Goal: Task Accomplishment & Management: Use online tool/utility

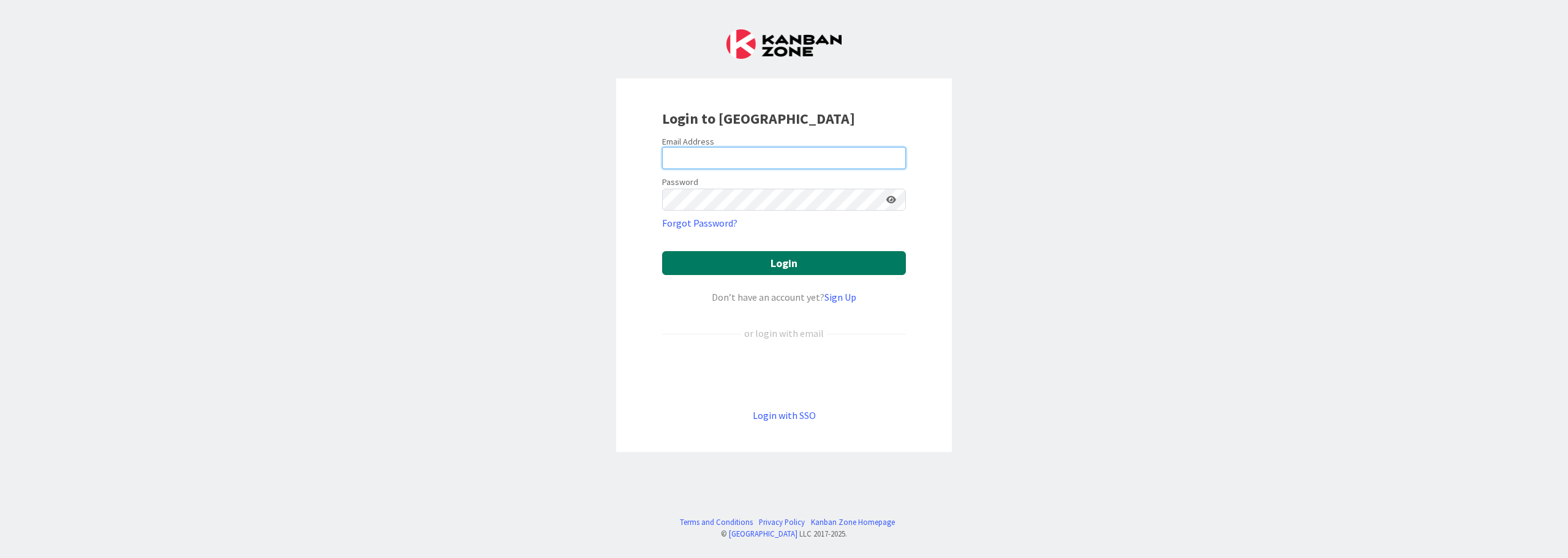
type input "[PERSON_NAME][EMAIL_ADDRESS][PERSON_NAME][DOMAIN_NAME]"
click at [823, 263] on button "Login" at bounding box center [784, 263] width 244 height 24
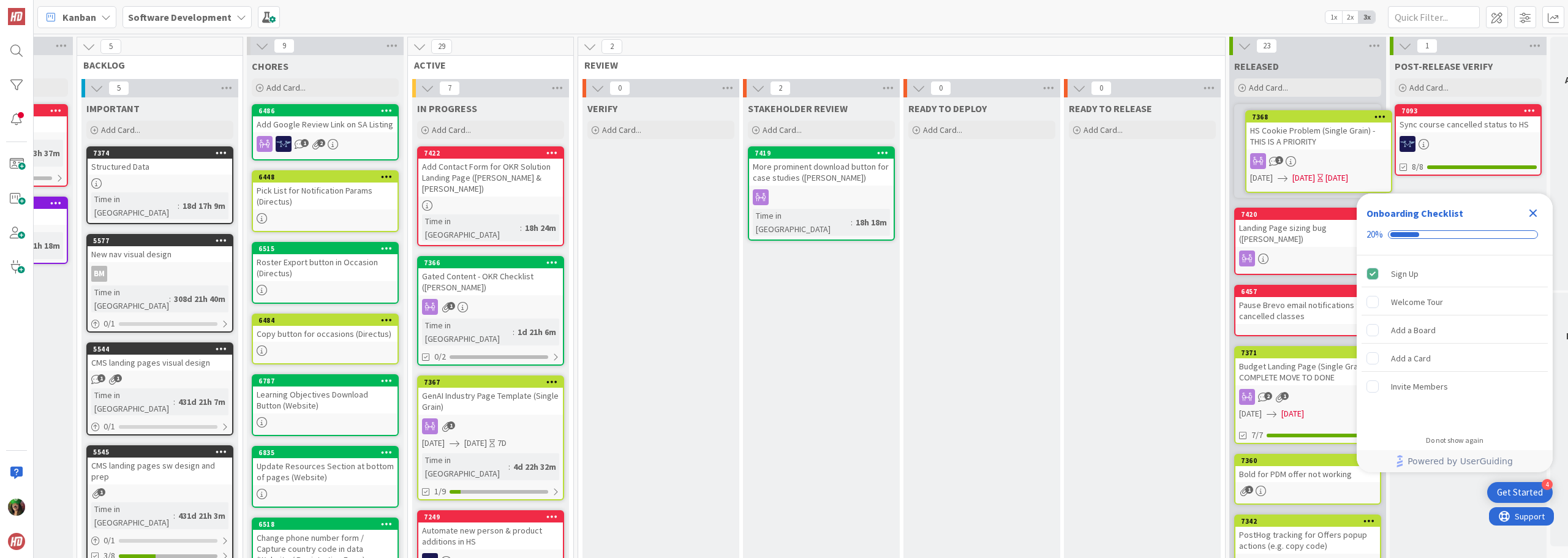
scroll to position [0, 285]
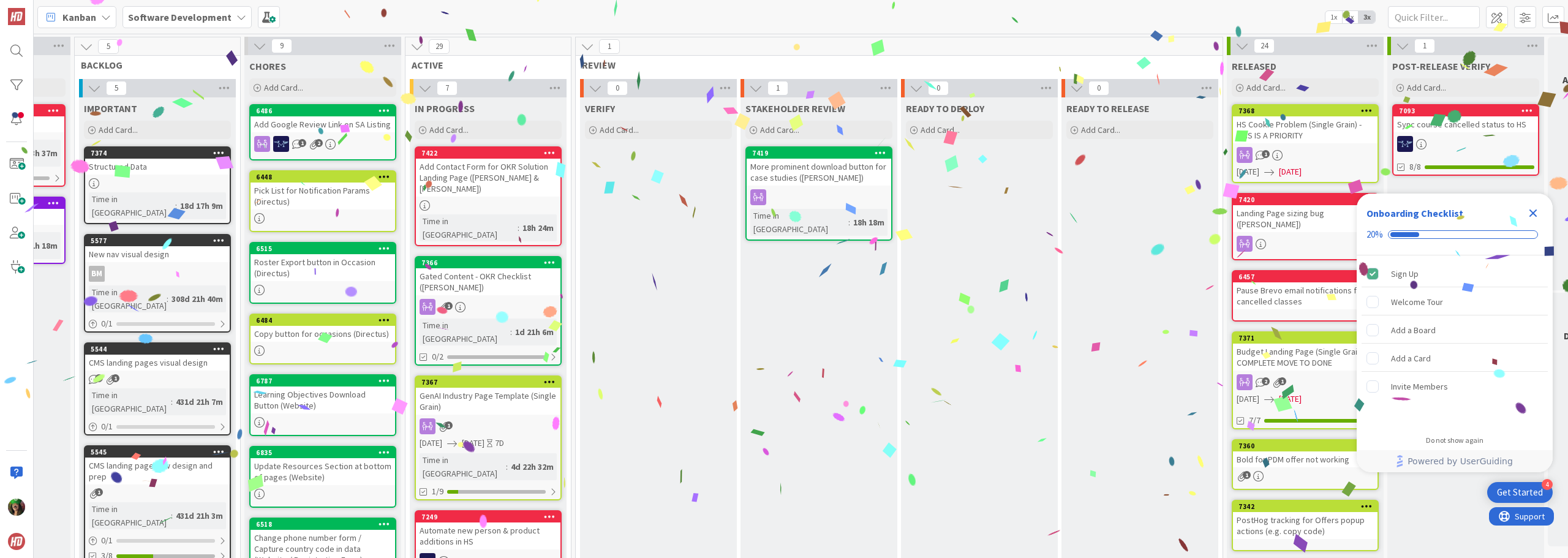
click at [1534, 211] on icon "Close Checklist" at bounding box center [1533, 214] width 8 height 8
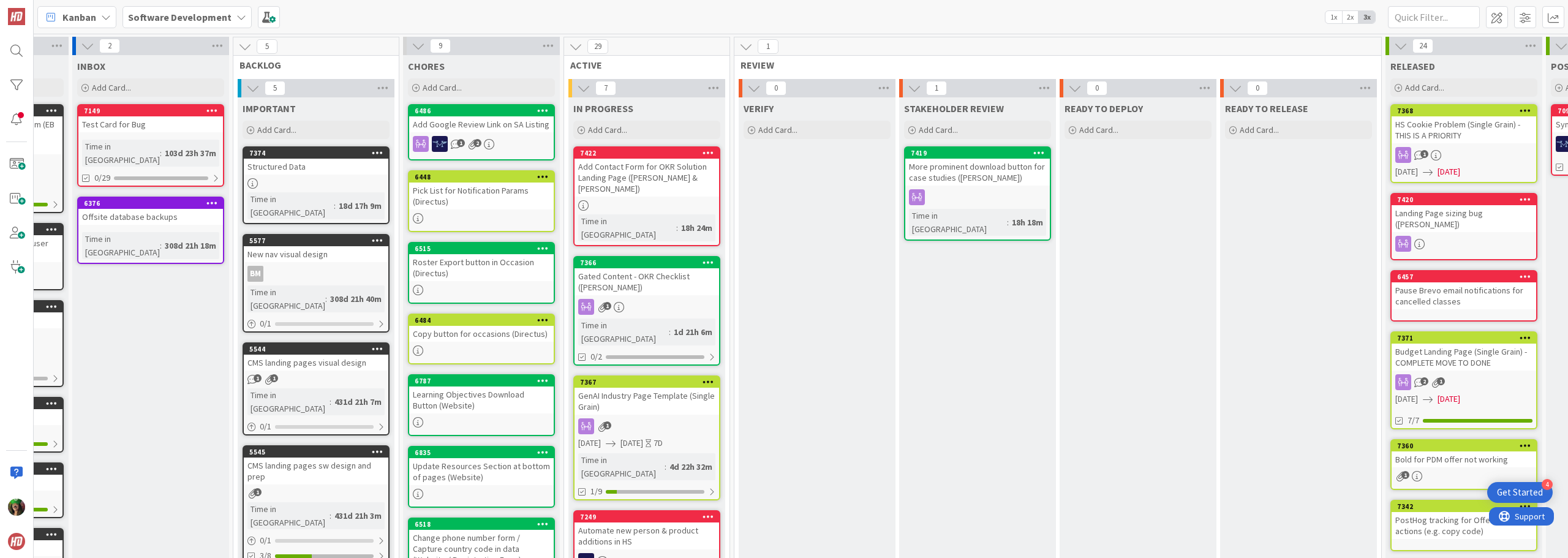
scroll to position [0, 59]
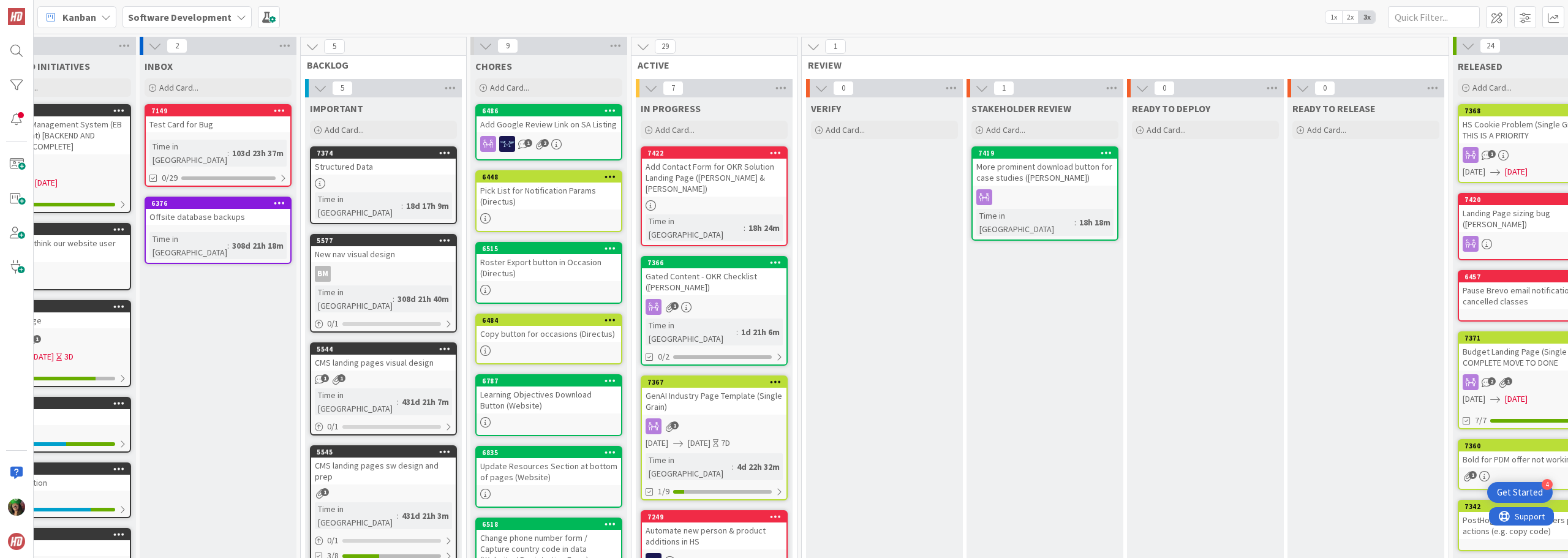
click at [206, 20] on b "Software Development" at bounding box center [180, 17] width 104 height 12
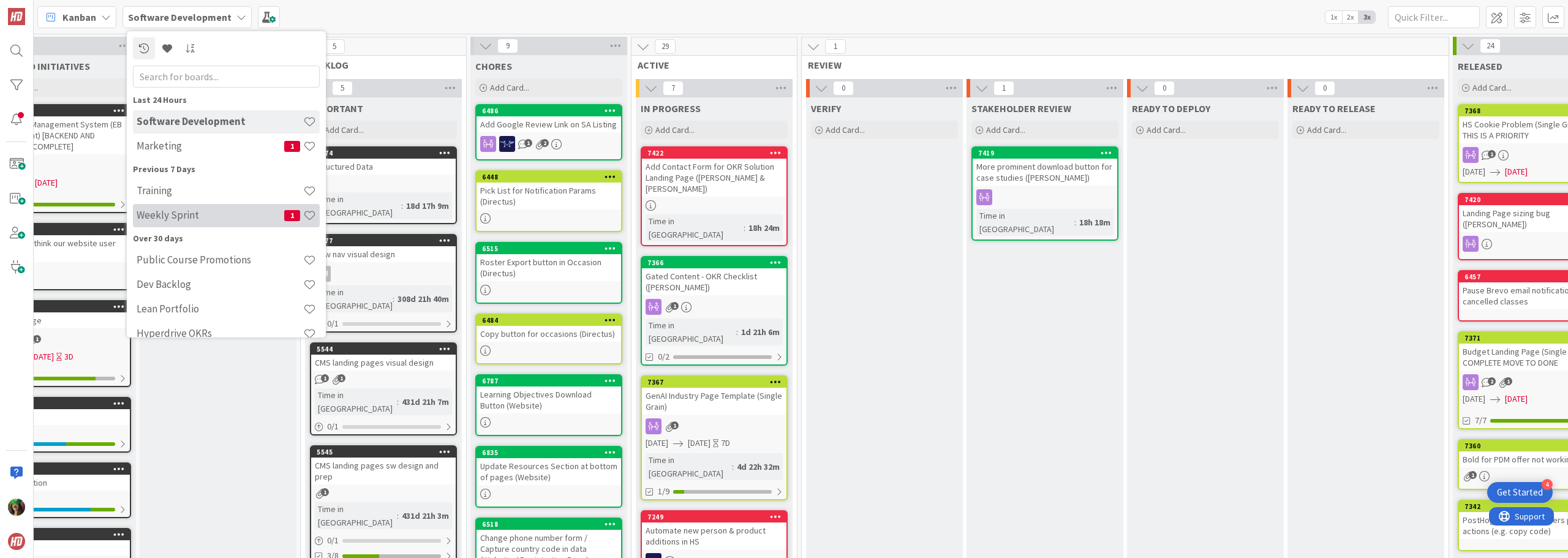
click at [225, 224] on div "Weekly Sprint 1" at bounding box center [226, 215] width 187 height 23
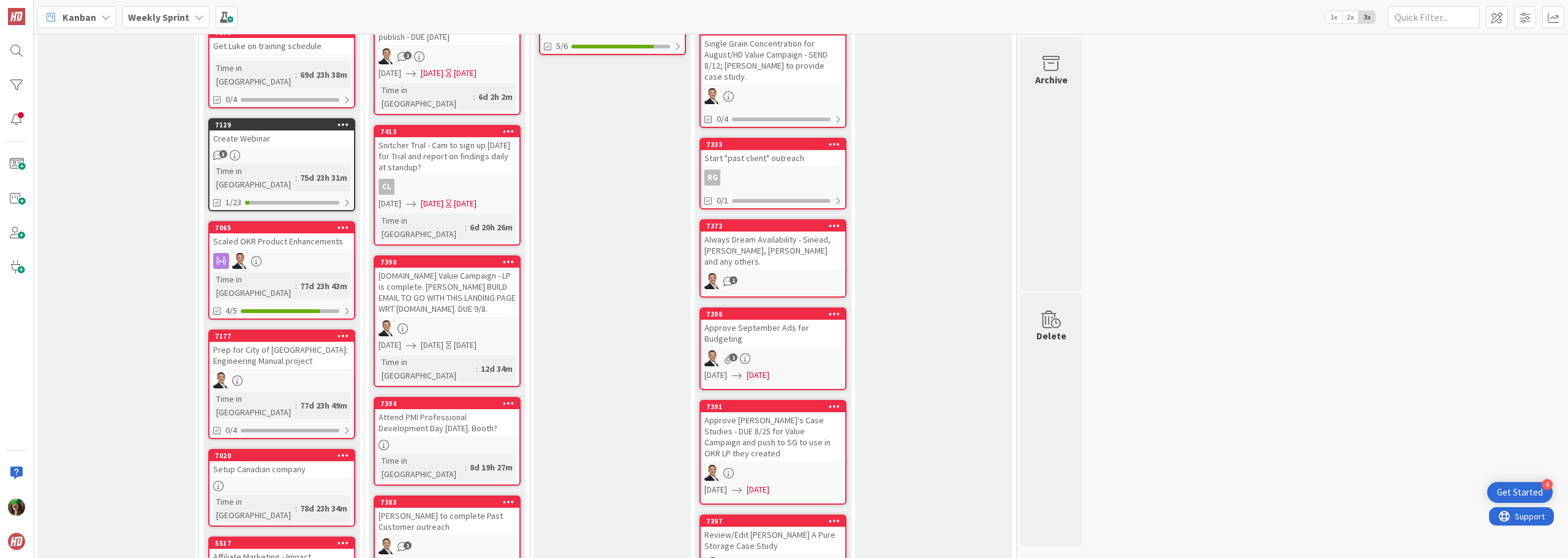
scroll to position [429, 0]
